Goal: Task Accomplishment & Management: Manage account settings

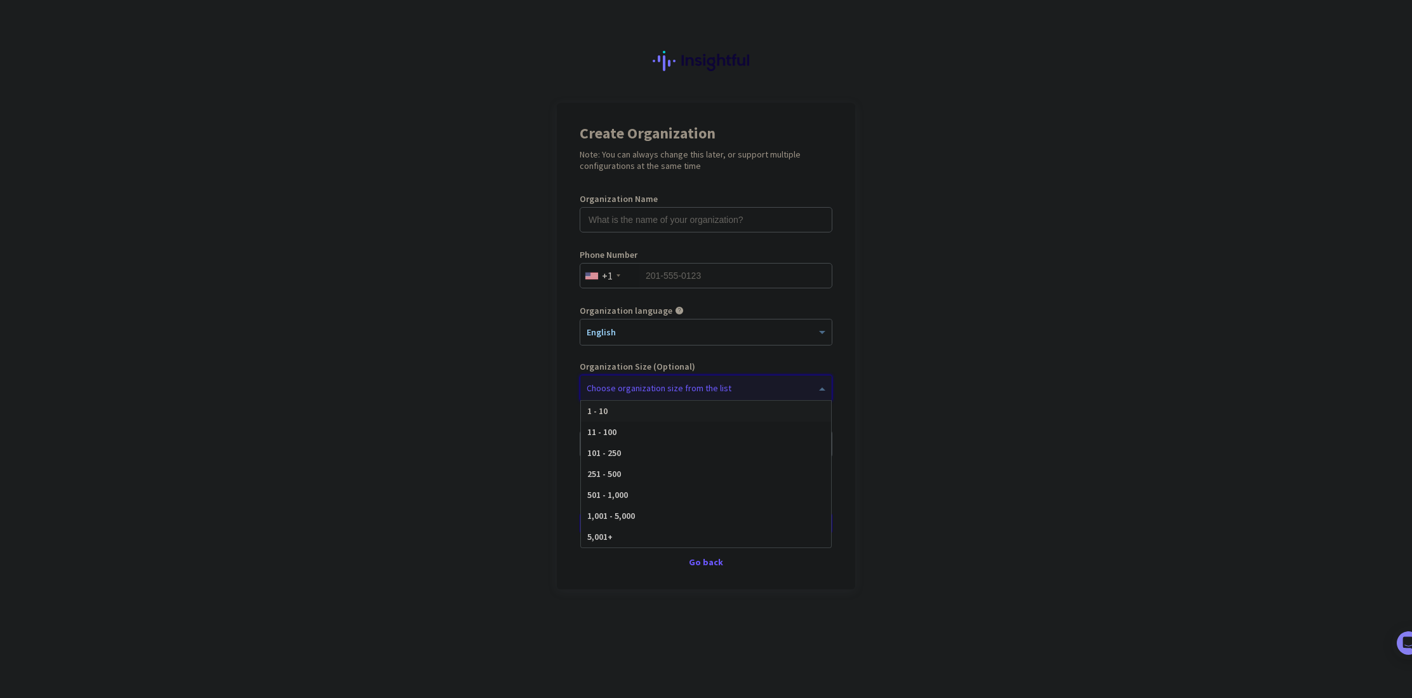
click at [631, 389] on div at bounding box center [705, 384] width 251 height 13
click at [413, 406] on app-onboarding-organization "Create Organization Note: You can always change this later, or support multiple…" at bounding box center [706, 378] width 1412 height 550
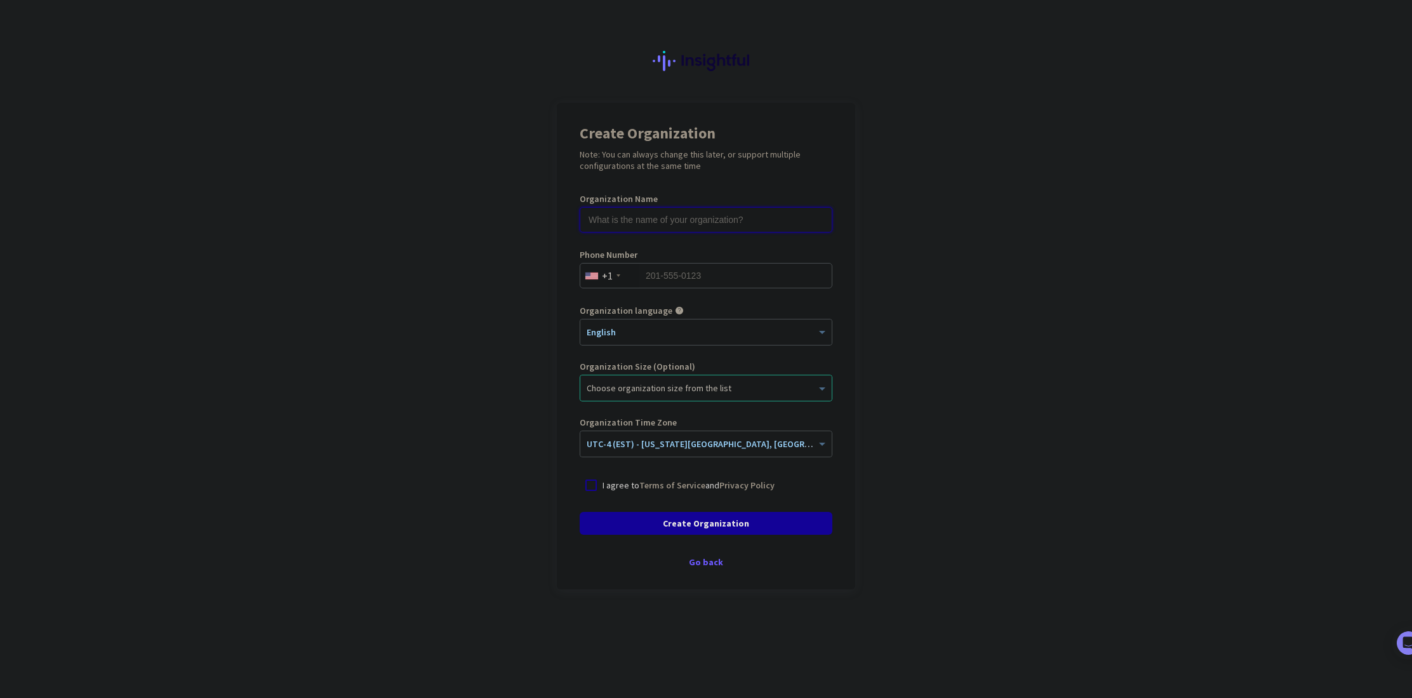
click at [601, 231] on input "text" at bounding box center [706, 219] width 253 height 25
click at [721, 224] on input "text" at bounding box center [706, 219] width 253 height 25
click at [932, 270] on app-onboarding-organization "Create Organization Note: You can always change this later, or support multiple…" at bounding box center [706, 378] width 1412 height 550
click at [663, 226] on input "text" at bounding box center [706, 219] width 253 height 25
click at [535, 277] on app-onboarding-organization "Create Organization Note: You can always change this later, or support multiple…" at bounding box center [706, 378] width 1412 height 550
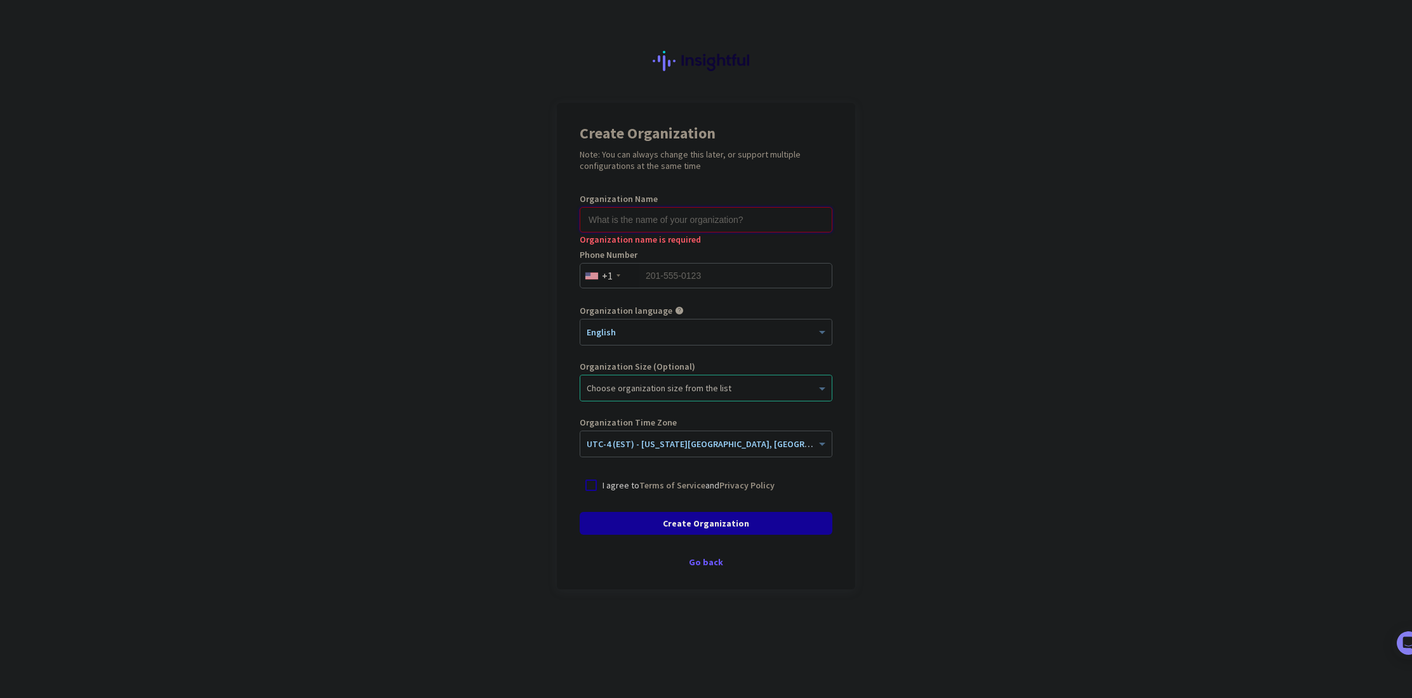
click at [631, 213] on input "text" at bounding box center [706, 219] width 253 height 25
type input "Mercor"
type input "2065961621"
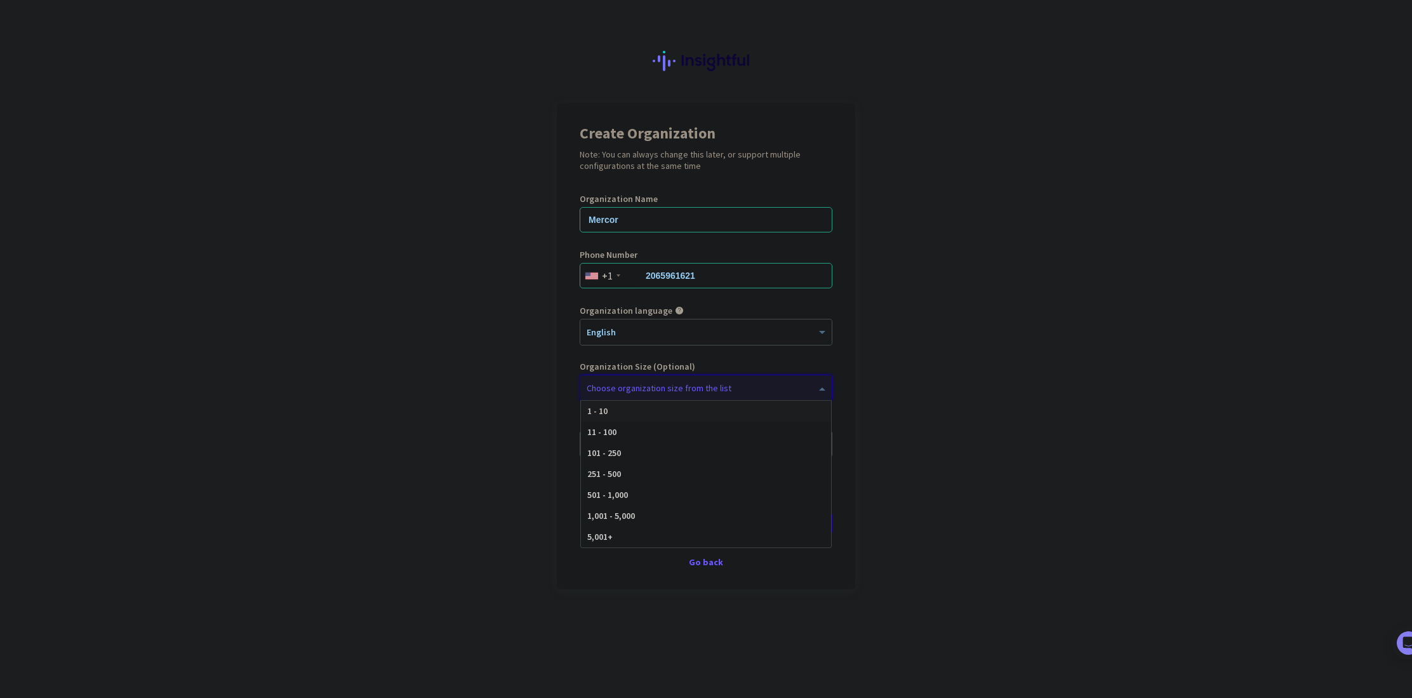
click at [743, 388] on div at bounding box center [705, 384] width 251 height 13
click at [1273, 402] on app-onboarding-organization "Create Organization Note: You can always change this later, or support multiple…" at bounding box center [706, 378] width 1412 height 550
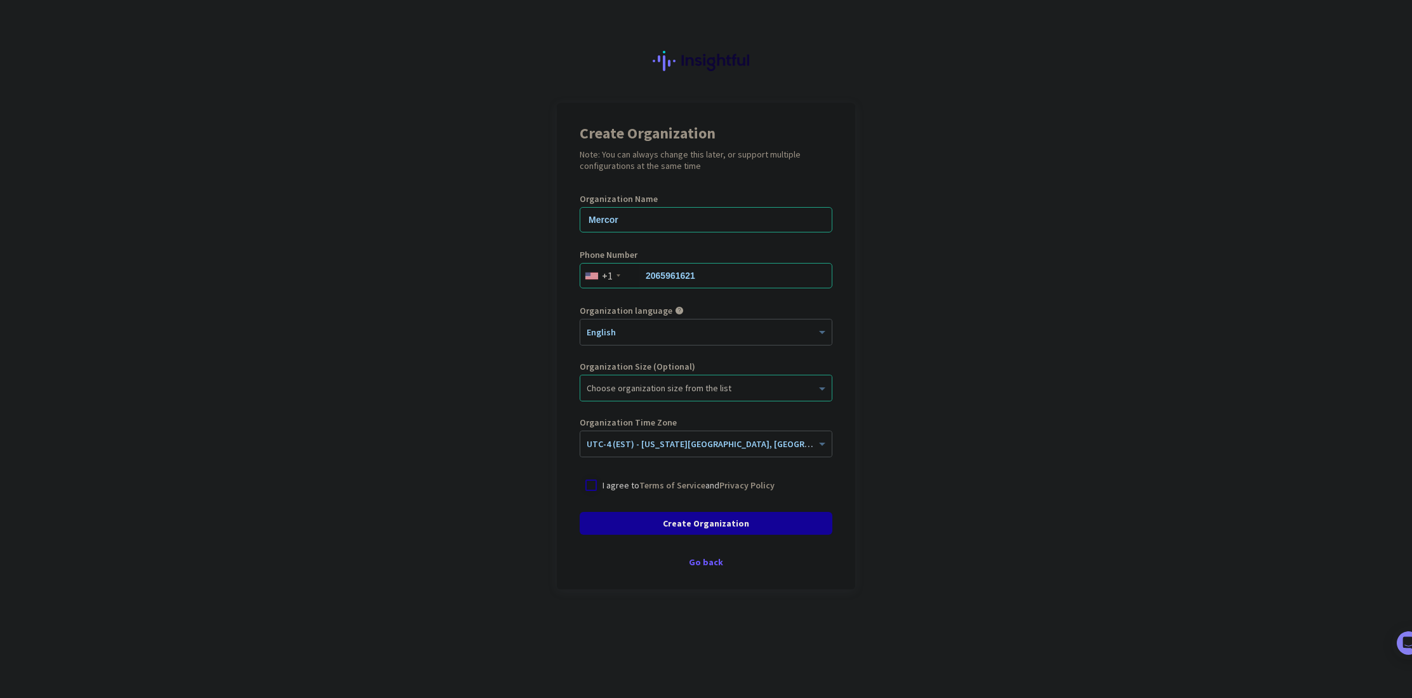
click at [596, 492] on div at bounding box center [591, 485] width 23 height 23
click at [649, 521] on span at bounding box center [706, 523] width 253 height 30
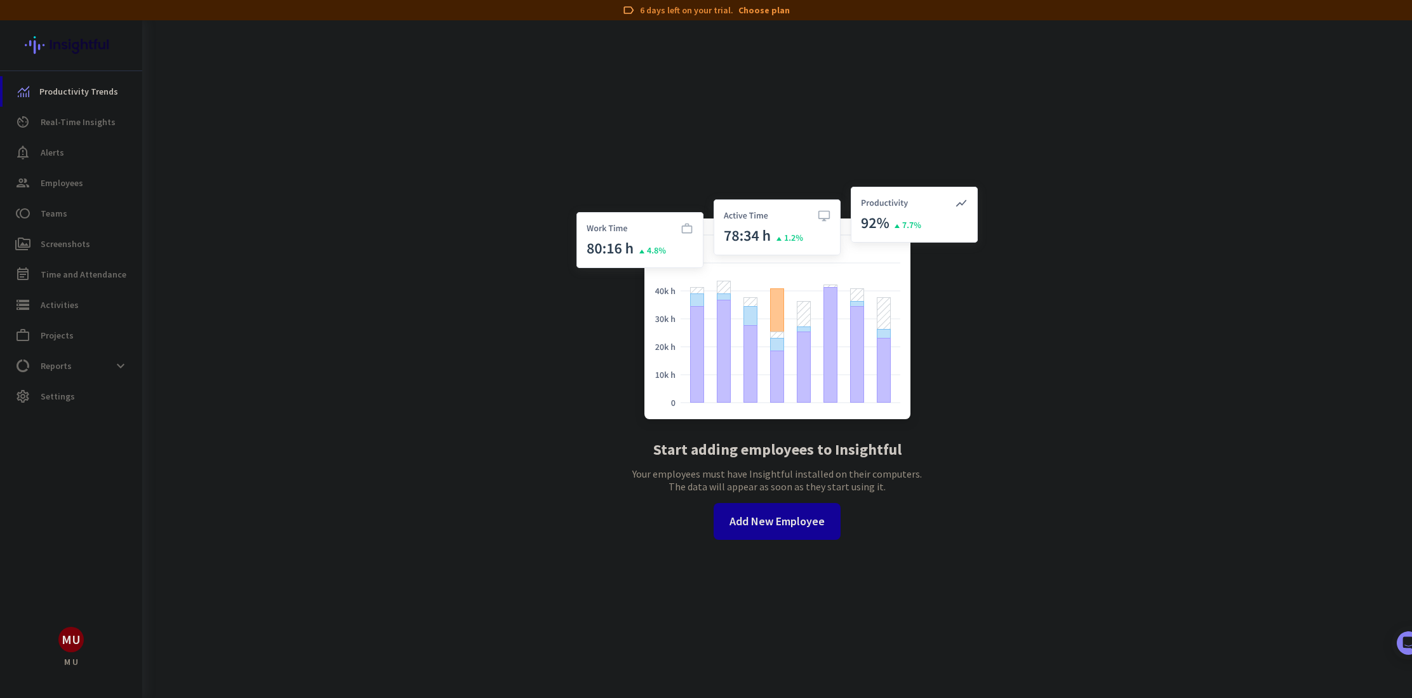
click at [41, 398] on span "Settings" at bounding box center [58, 396] width 34 height 15
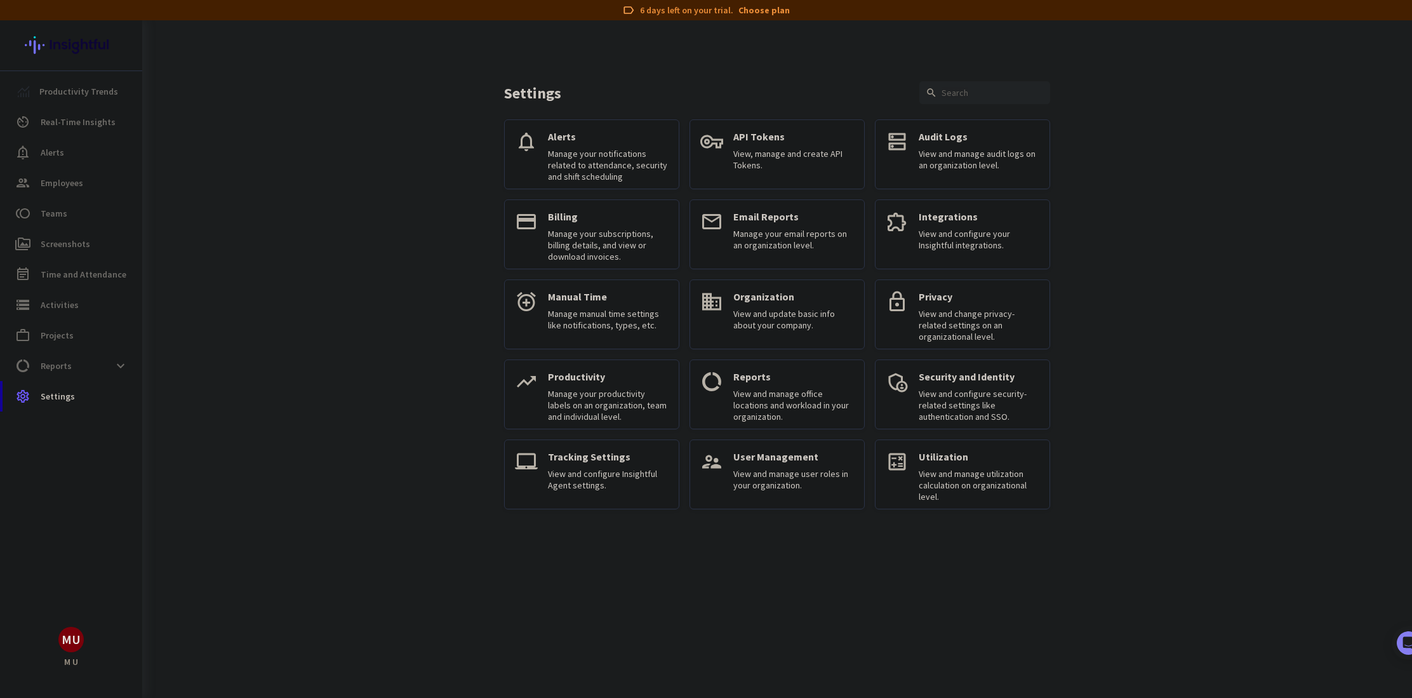
click at [772, 456] on p "User Management" at bounding box center [793, 456] width 121 height 13
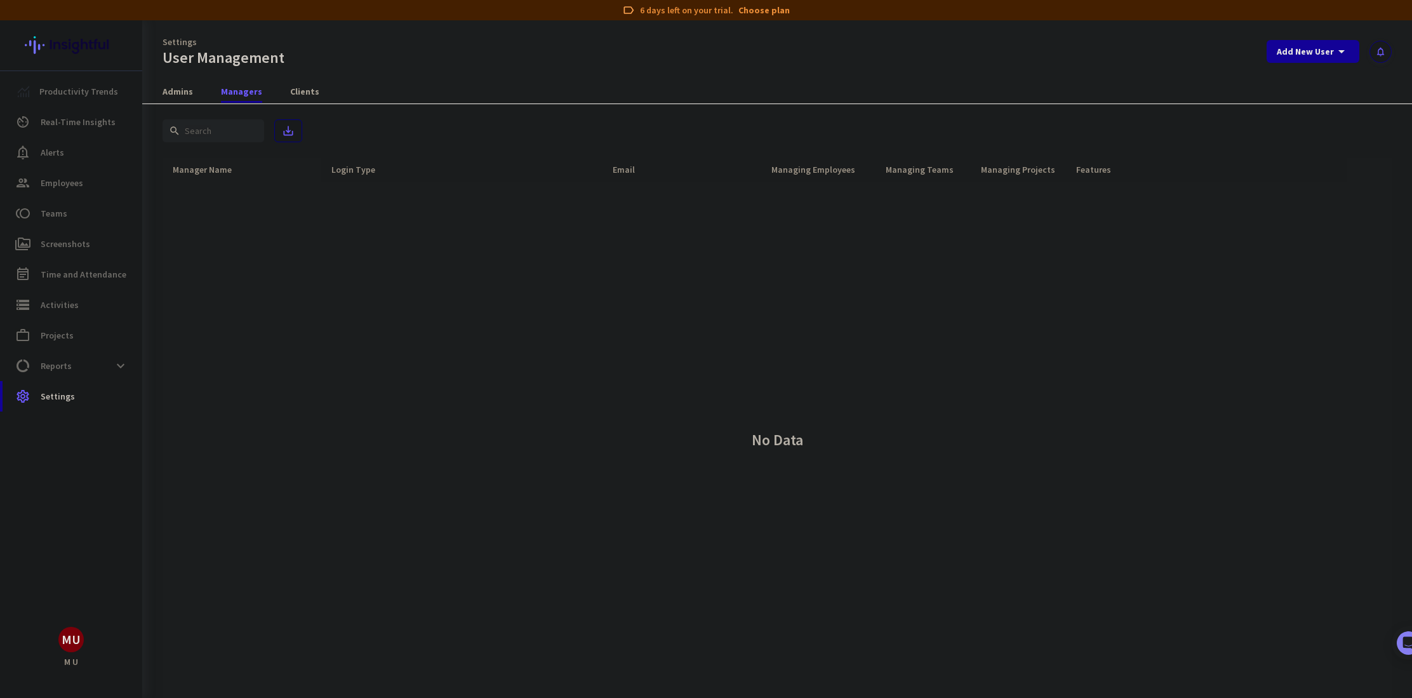
click at [187, 90] on span "Admins" at bounding box center [178, 91] width 30 height 13
click at [184, 208] on div "MU" at bounding box center [185, 201] width 19 height 13
click at [1373, 196] on span at bounding box center [1372, 201] width 30 height 30
click at [1345, 231] on span "Edit" at bounding box center [1347, 227] width 61 height 13
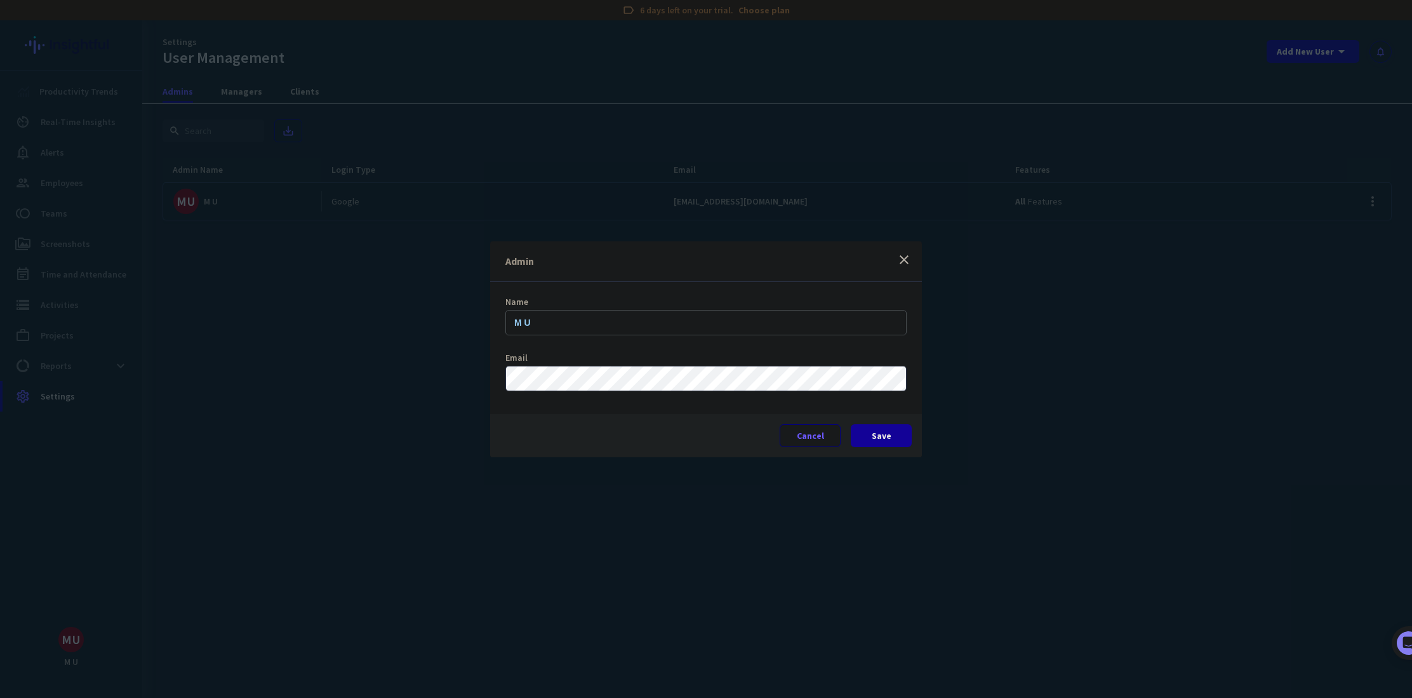
click at [672, 338] on div "Name M U" at bounding box center [705, 322] width 401 height 51
click at [672, 320] on input "M U" at bounding box center [705, 322] width 401 height 25
type input "[PERSON_NAME]"
click at [884, 434] on span "Save" at bounding box center [882, 435] width 20 height 13
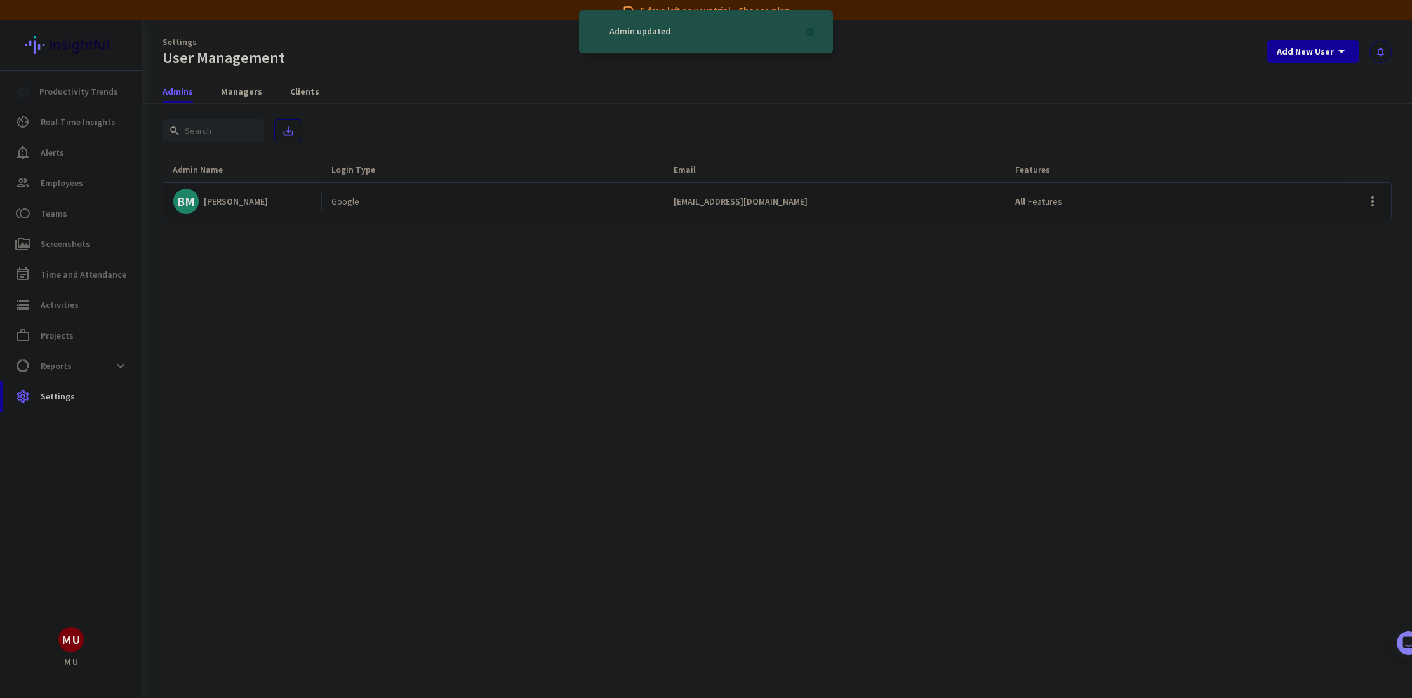
click at [1026, 211] on div "All Features" at bounding box center [1176, 201] width 342 height 37
click at [1039, 201] on span "Features" at bounding box center [1045, 201] width 34 height 11
click at [1369, 203] on span at bounding box center [1372, 201] width 30 height 30
click at [1196, 354] on div at bounding box center [706, 349] width 1412 height 698
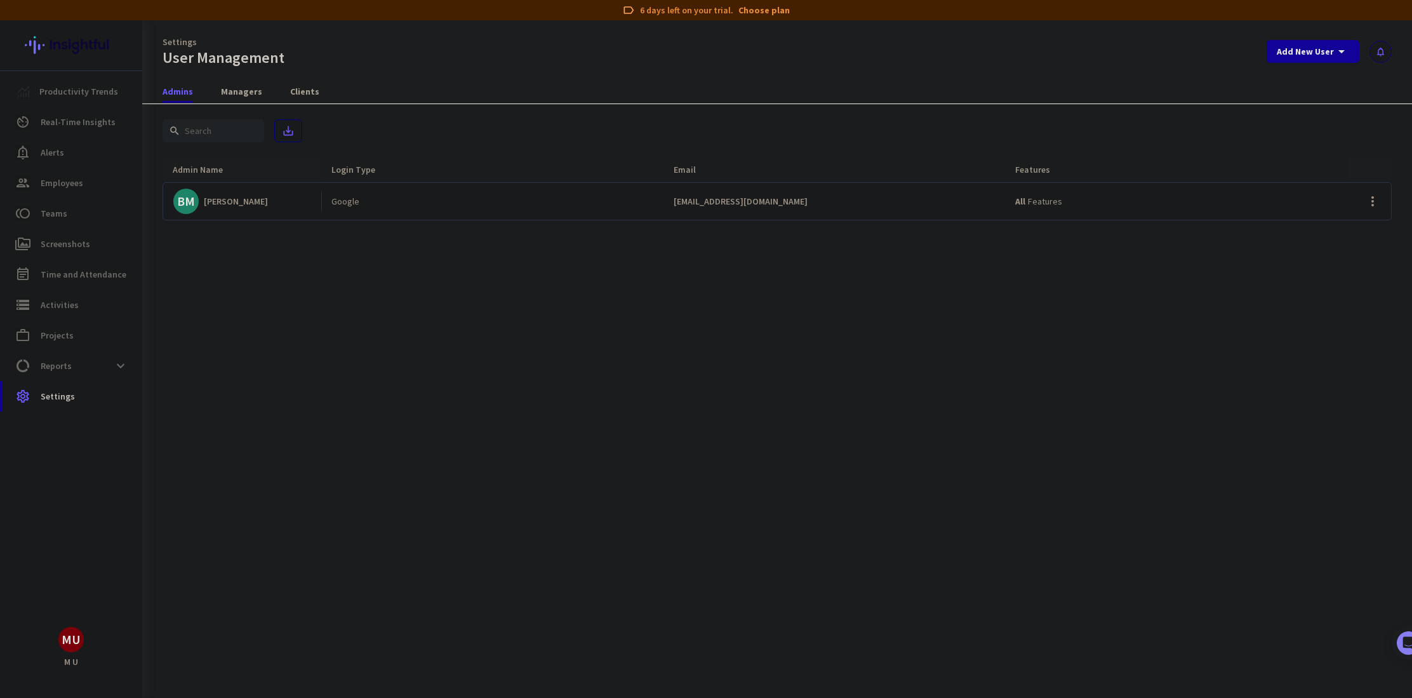
click at [48, 400] on span "Settings" at bounding box center [58, 396] width 34 height 15
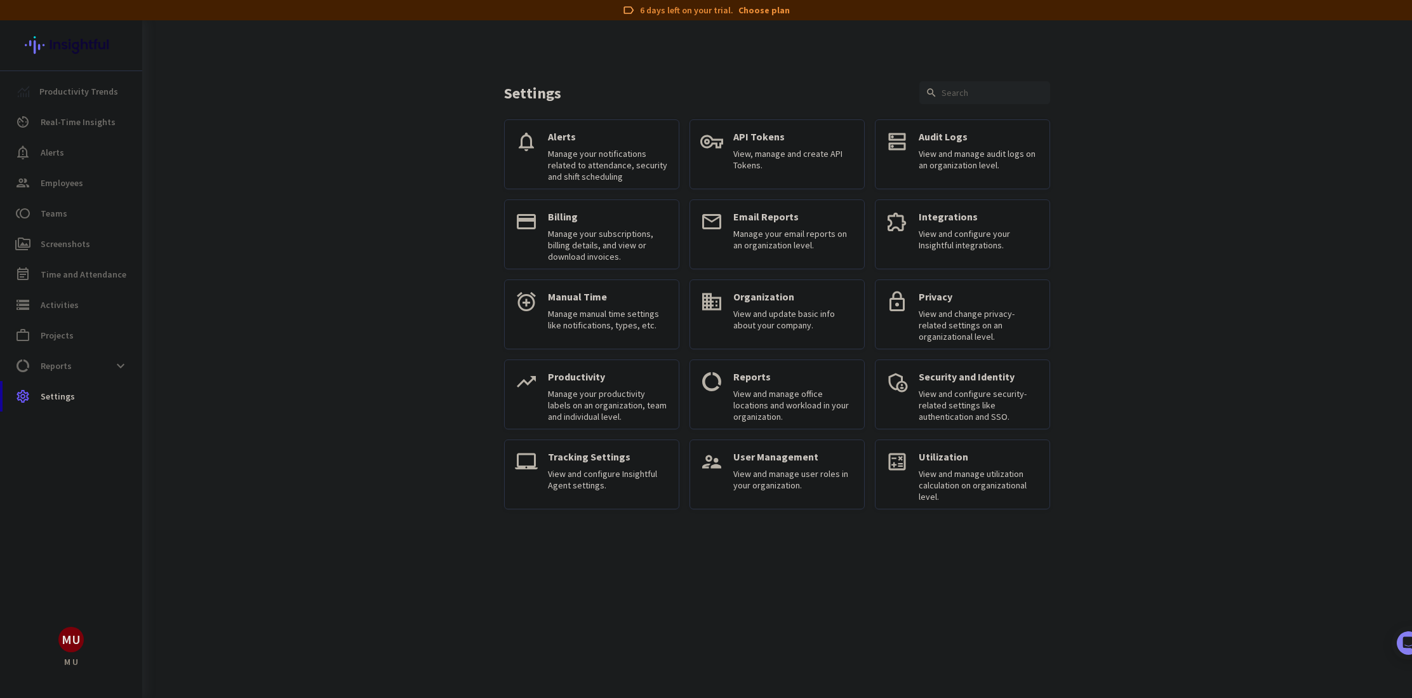
click at [726, 4] on div "label 6 days left on your trial. Choose plan" at bounding box center [706, 10] width 1412 height 20
click at [726, 11] on div "label 6 days left on your trial. Choose plan" at bounding box center [706, 10] width 1412 height 20
click at [754, 11] on link "Choose plan" at bounding box center [763, 10] width 51 height 13
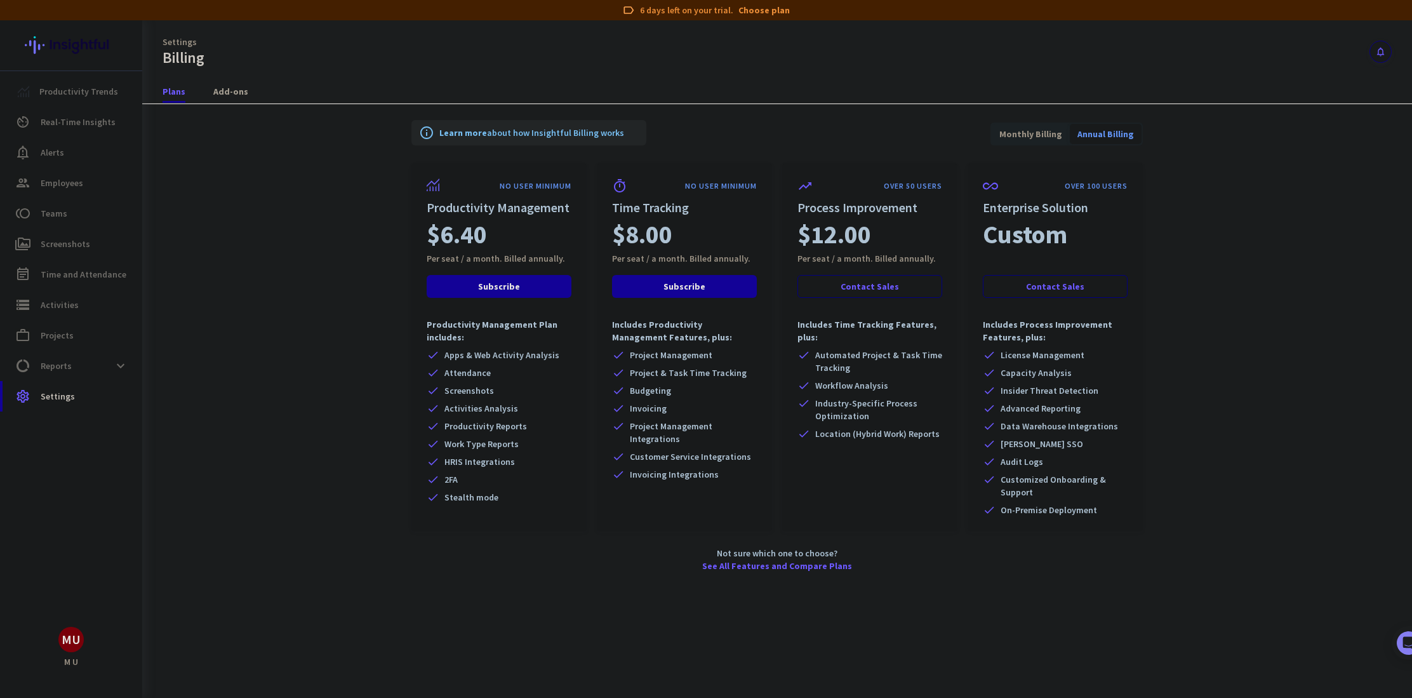
click at [32, 50] on img at bounding box center [71, 45] width 93 height 50
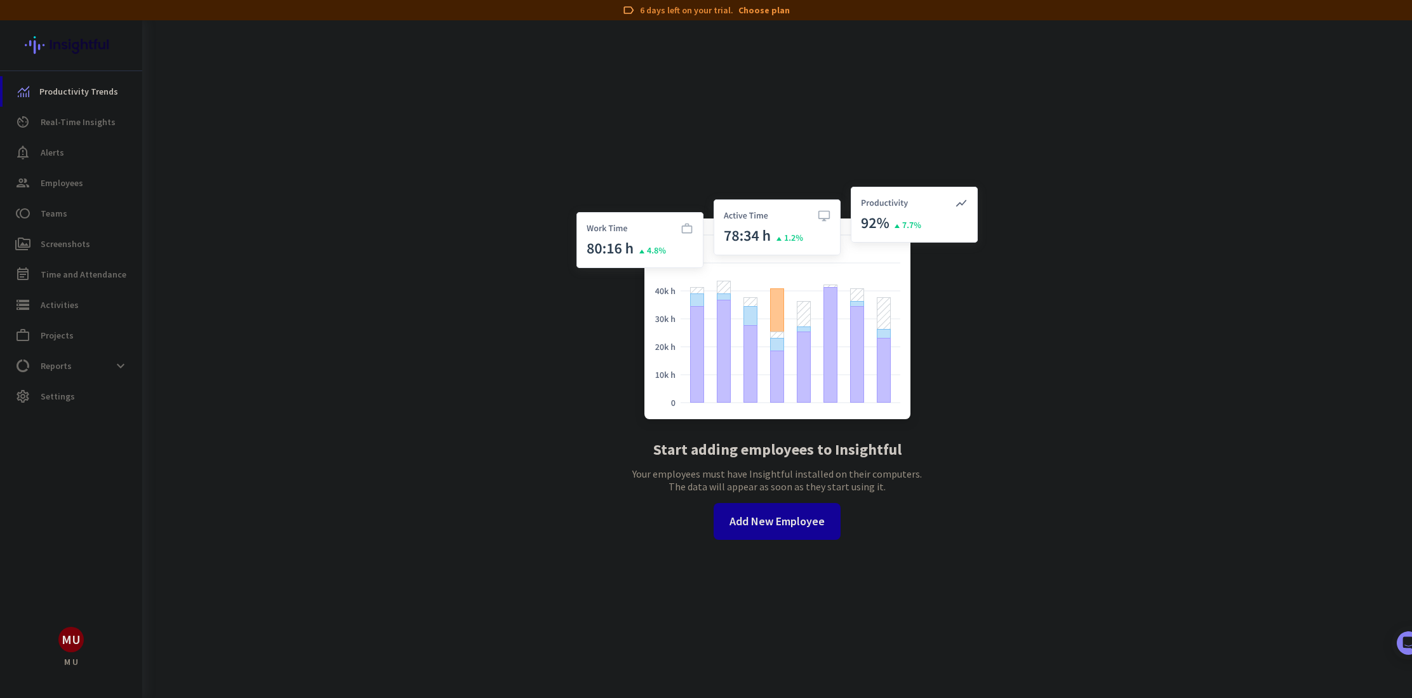
click at [77, 643] on div "MU" at bounding box center [71, 639] width 19 height 13
click at [124, 601] on link "Help" at bounding box center [138, 592] width 97 height 23
click at [66, 623] on div "Productivity Trends av_timer Real-Time Insights notification_important Alerts g…" at bounding box center [71, 349] width 142 height 556
click at [69, 639] on div "MU" at bounding box center [71, 639] width 19 height 13
click at [110, 616] on span "Sign out" at bounding box center [138, 614] width 77 height 11
